Goal: Navigation & Orientation: Go to known website

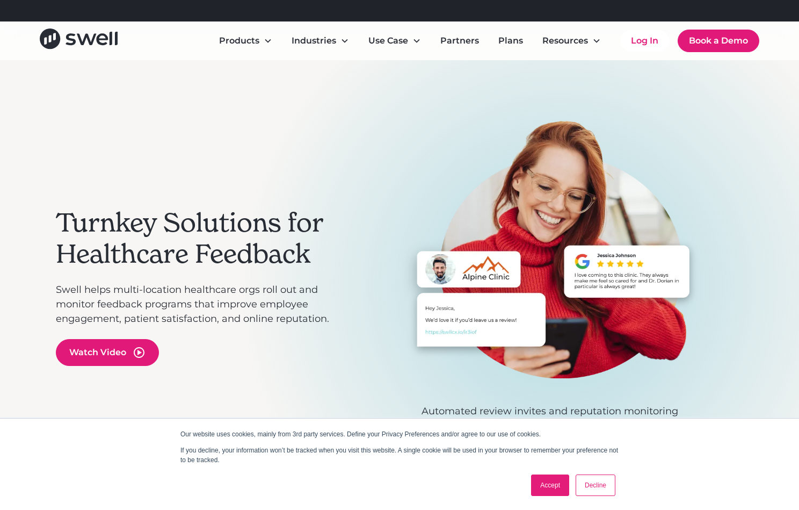
drag, startPoint x: 317, startPoint y: 133, endPoint x: 372, endPoint y: 106, distance: 60.5
click at [317, 133] on div "Turnkey Solutions for Healthcare Feedback Swell helps multi-location healthcare…" at bounding box center [201, 286] width 290 height 332
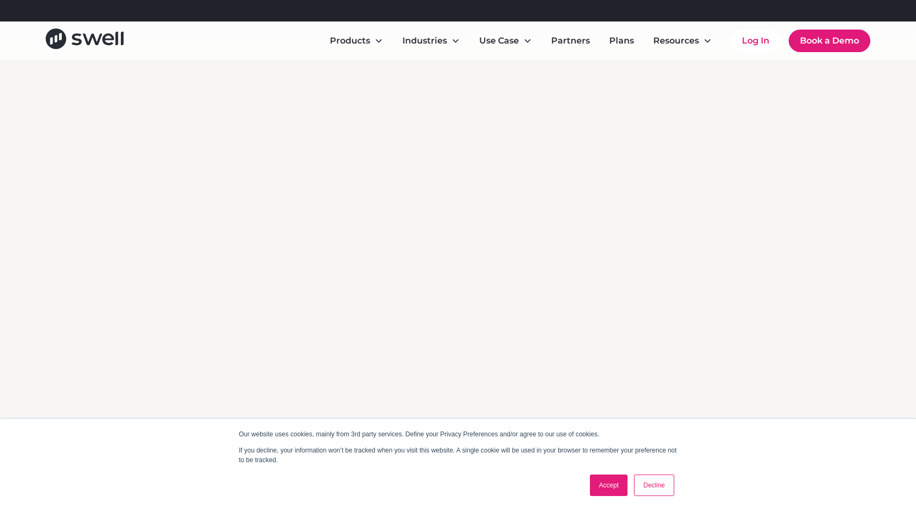
scroll to position [3900, 0]
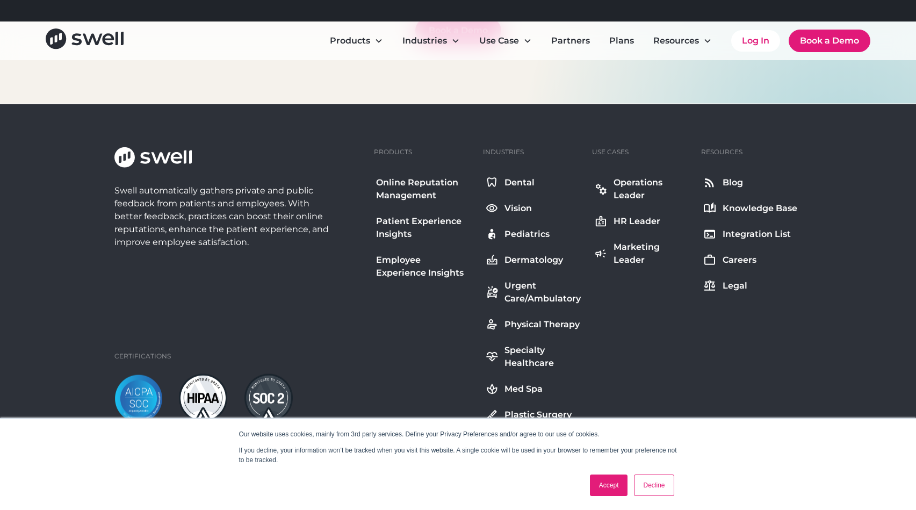
click at [604, 490] on link "Accept" at bounding box center [609, 484] width 38 height 21
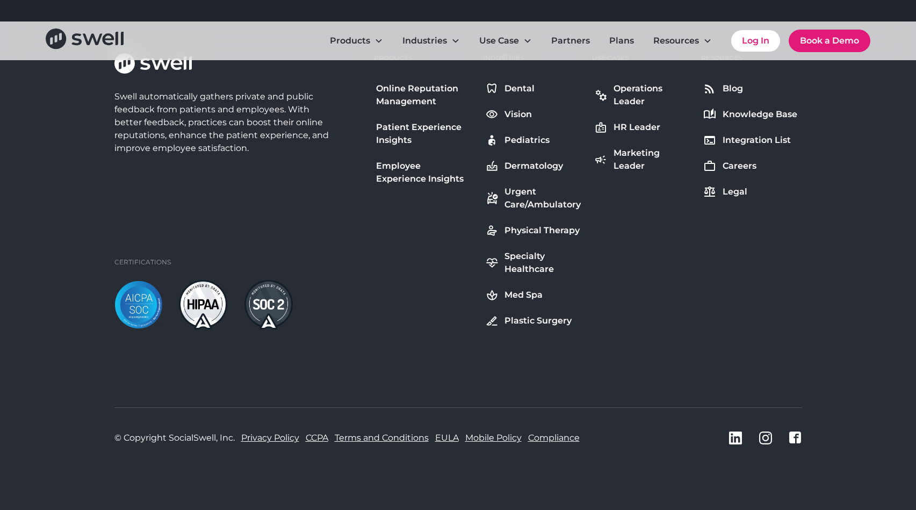
scroll to position [3994, 0]
click at [799, 321] on div "Swell automatically gathers private and public feedback from patients and emplo…" at bounding box center [458, 259] width 916 height 501
click at [324, 240] on div "Swell automatically gathers private and public feedback from patients and emplo…" at bounding box center [239, 190] width 251 height 276
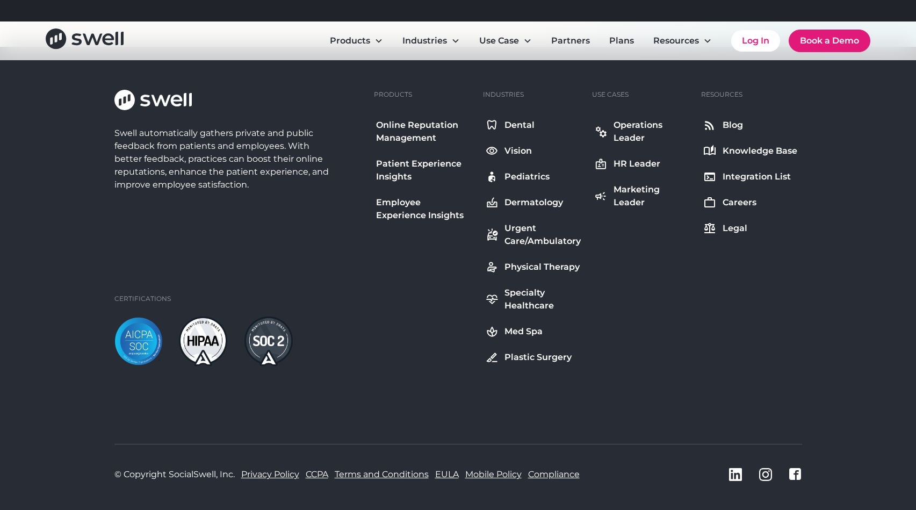
scroll to position [3886, 0]
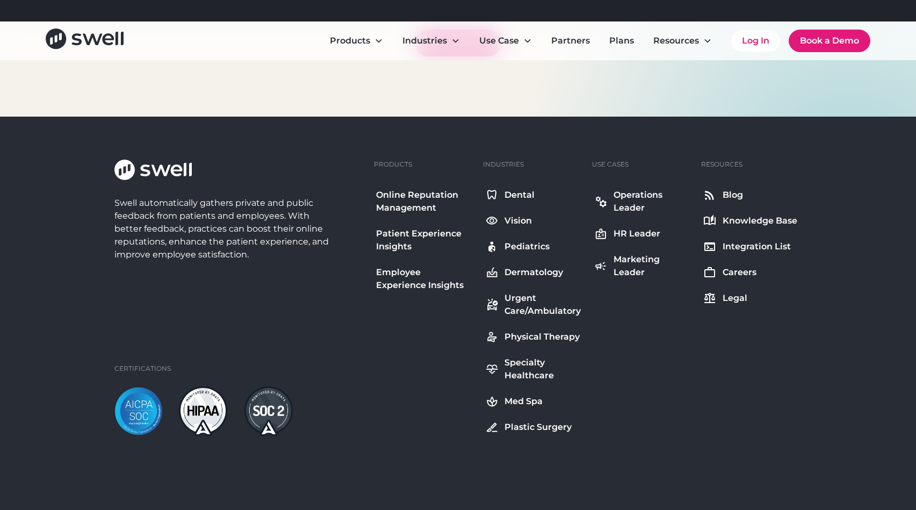
drag, startPoint x: 388, startPoint y: 389, endPoint x: 384, endPoint y: 403, distance: 14.5
click at [387, 390] on div "Swell automatically gathers private and public feedback from patients and emplo…" at bounding box center [457, 298] width 687 height 276
click at [382, 423] on div "Swell automatically gathers private and public feedback from patients and emplo…" at bounding box center [457, 298] width 687 height 276
drag, startPoint x: 770, startPoint y: 339, endPoint x: 732, endPoint y: 383, distance: 58.3
click at [771, 341] on div "Swell automatically gathers private and public feedback from patients and emplo…" at bounding box center [457, 298] width 687 height 276
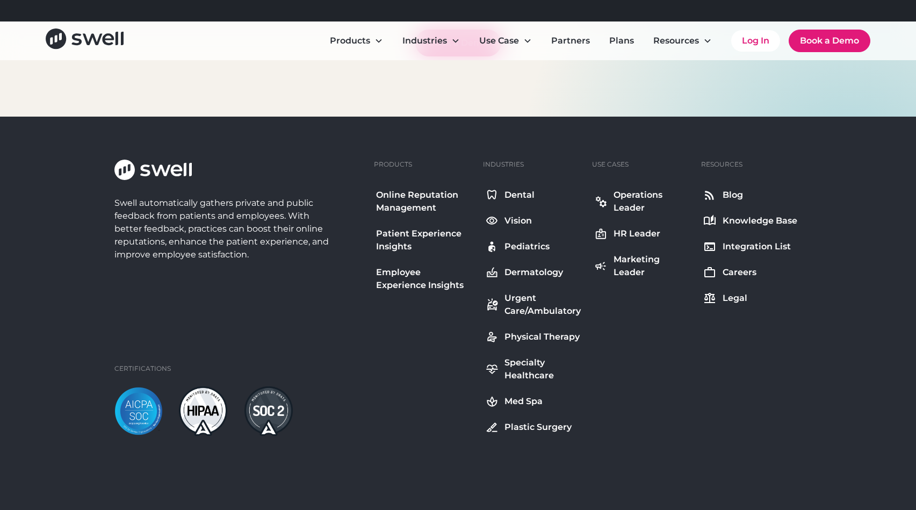
click at [729, 385] on div "Swell automatically gathers private and public feedback from patients and emplo…" at bounding box center [457, 298] width 687 height 276
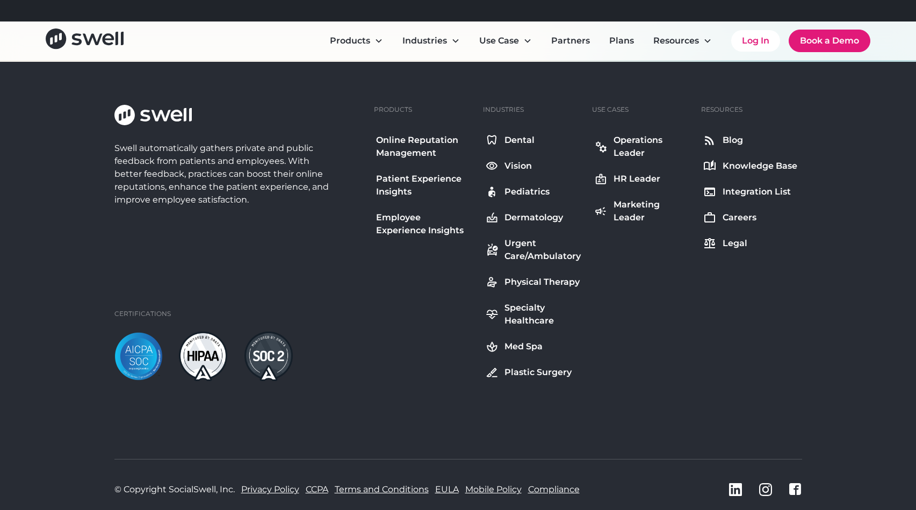
scroll to position [3994, 0]
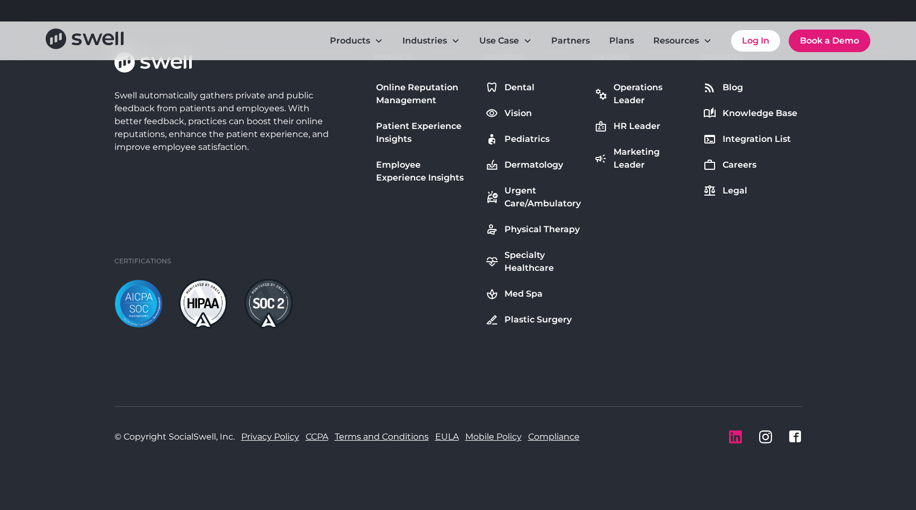
click at [732, 441] on icon "LinkedIn icon" at bounding box center [735, 436] width 13 height 13
